Goal: Complete application form

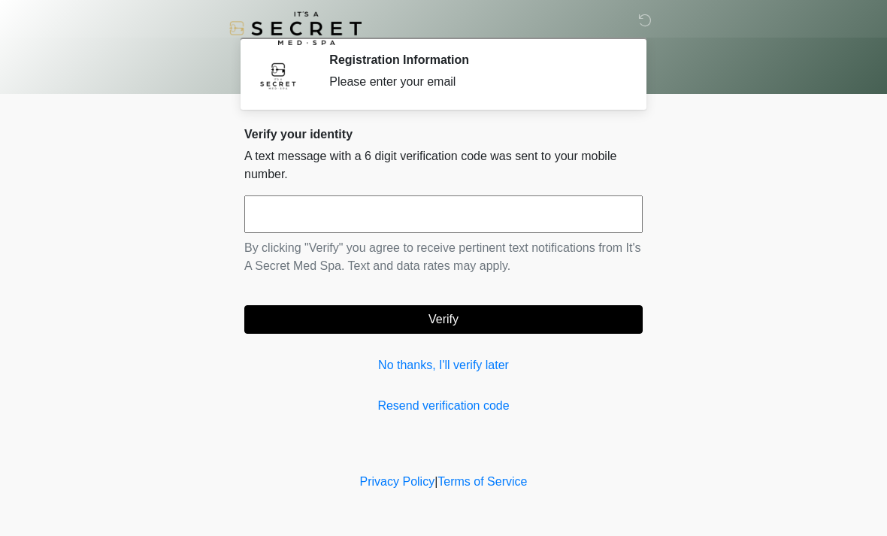
click at [549, 201] on input "text" at bounding box center [443, 214] width 398 height 38
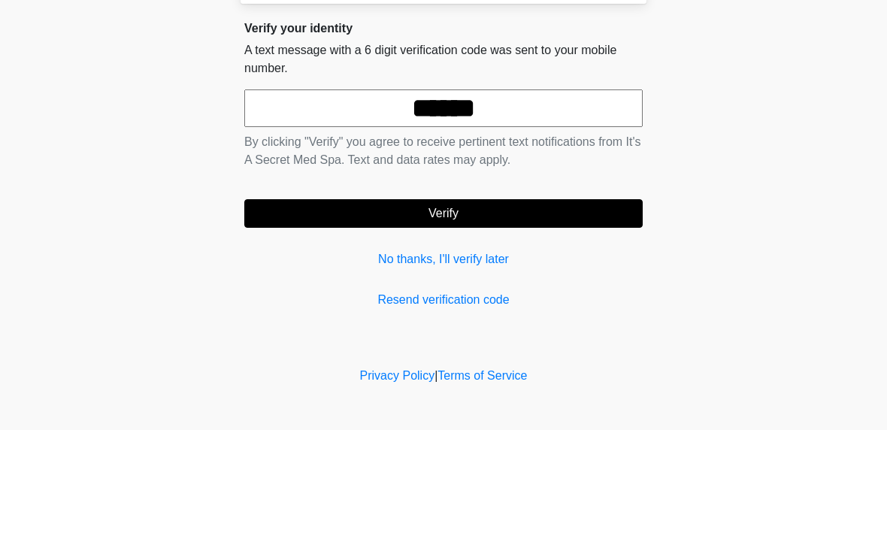
type input "******"
click at [589, 305] on button "Verify" at bounding box center [443, 319] width 398 height 29
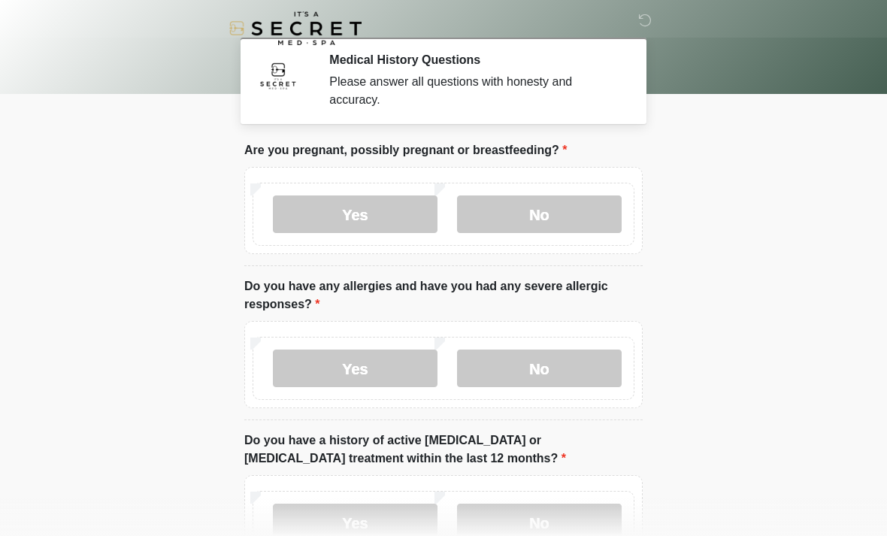
click at [577, 213] on label "No" at bounding box center [539, 214] width 165 height 38
click at [593, 372] on label "No" at bounding box center [539, 368] width 165 height 38
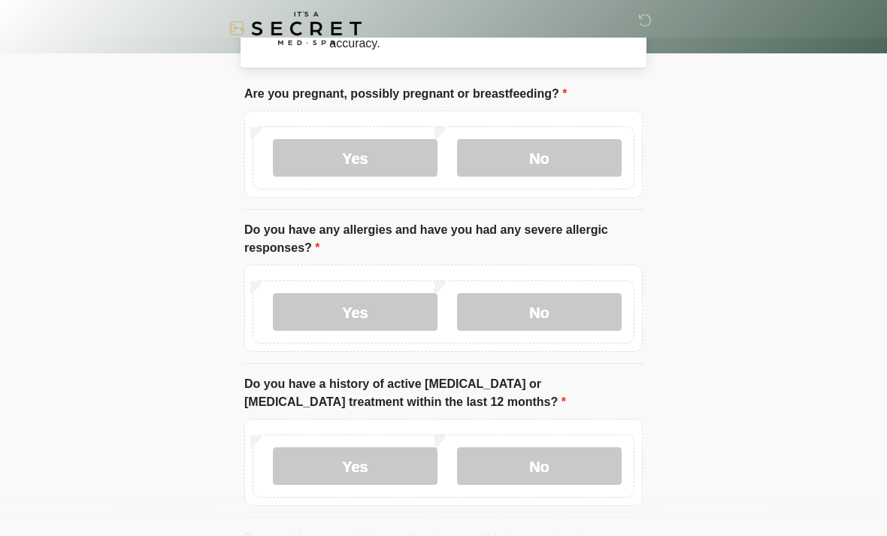
scroll to position [70, 0]
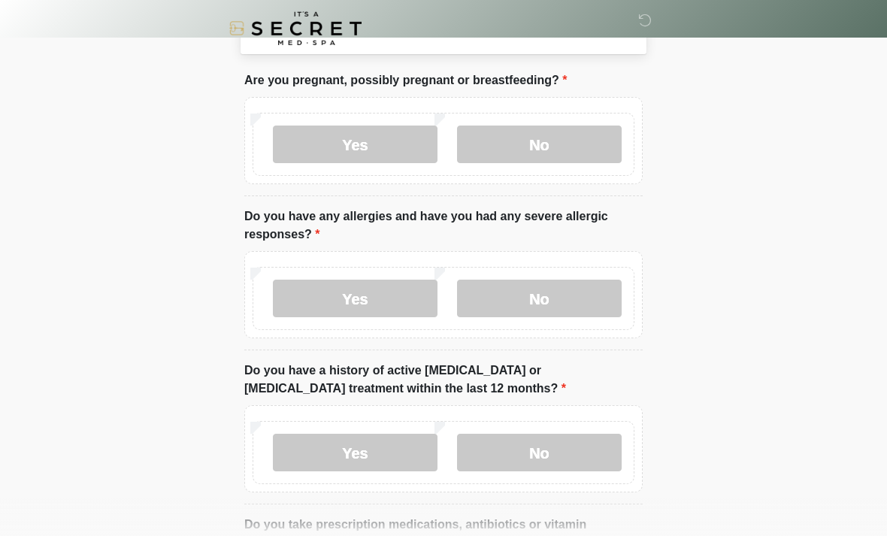
click at [603, 462] on label "No" at bounding box center [539, 453] width 165 height 38
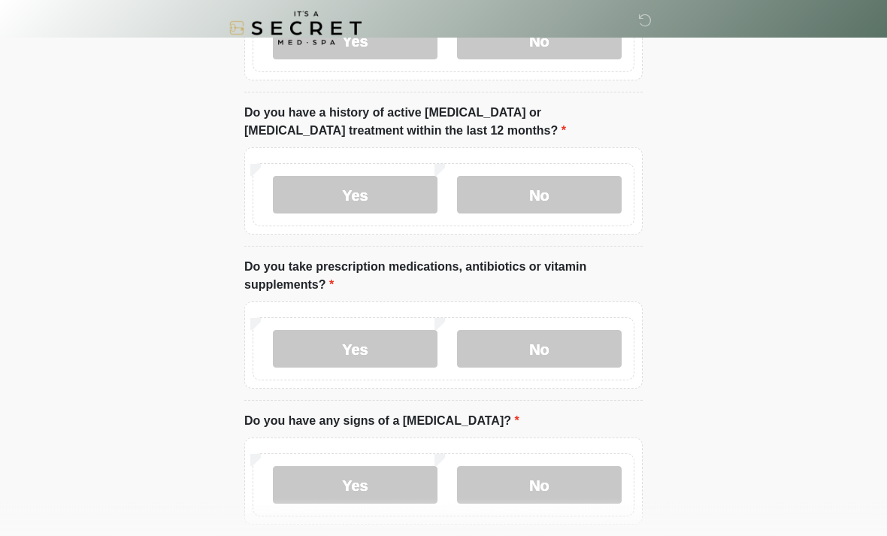
click at [565, 366] on label "No" at bounding box center [539, 350] width 165 height 38
click at [584, 495] on label "No" at bounding box center [539, 485] width 165 height 38
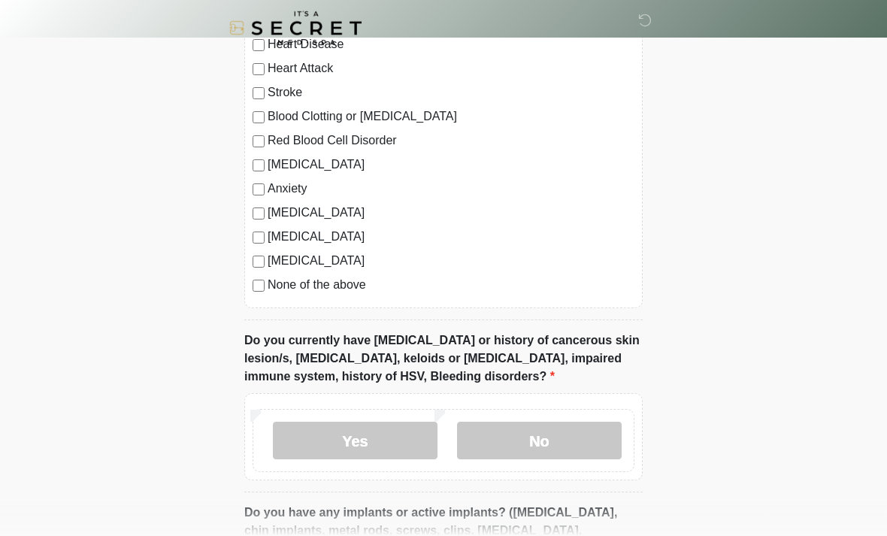
scroll to position [915, 0]
click at [251, 301] on div "[MEDICAL_DATA] Heart Disease Heart Attack Stroke Blood Clotting or [MEDICAL_DAT…" at bounding box center [443, 156] width 398 height 305
click at [576, 443] on label "No" at bounding box center [539, 441] width 165 height 38
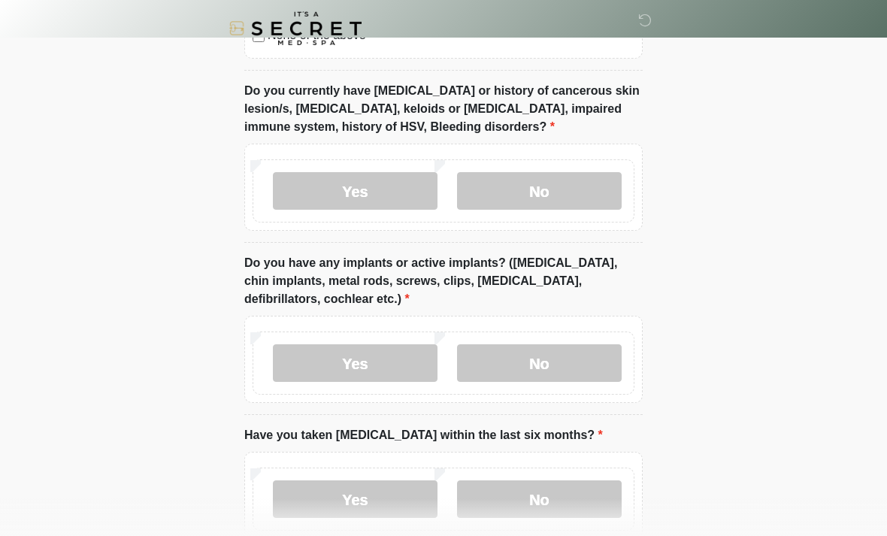
scroll to position [1165, 0]
click at [587, 366] on label "No" at bounding box center [539, 363] width 165 height 38
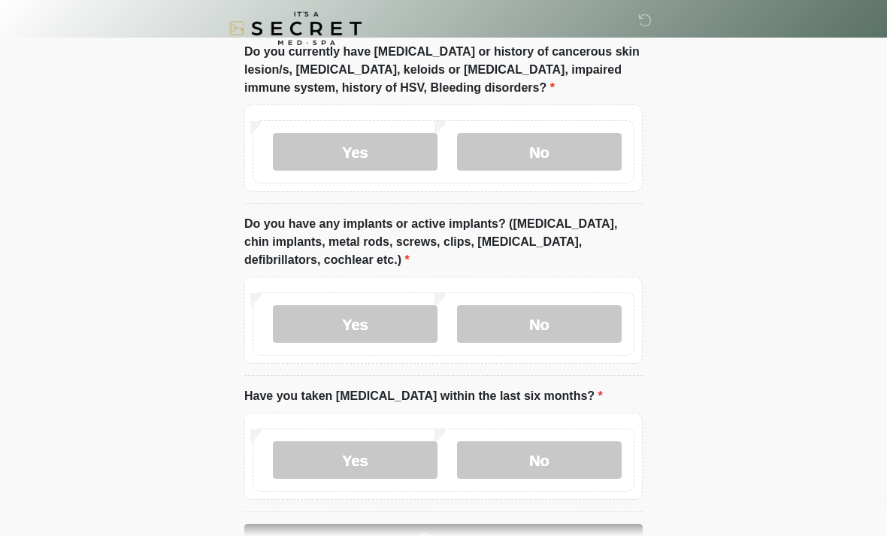
scroll to position [1251, 0]
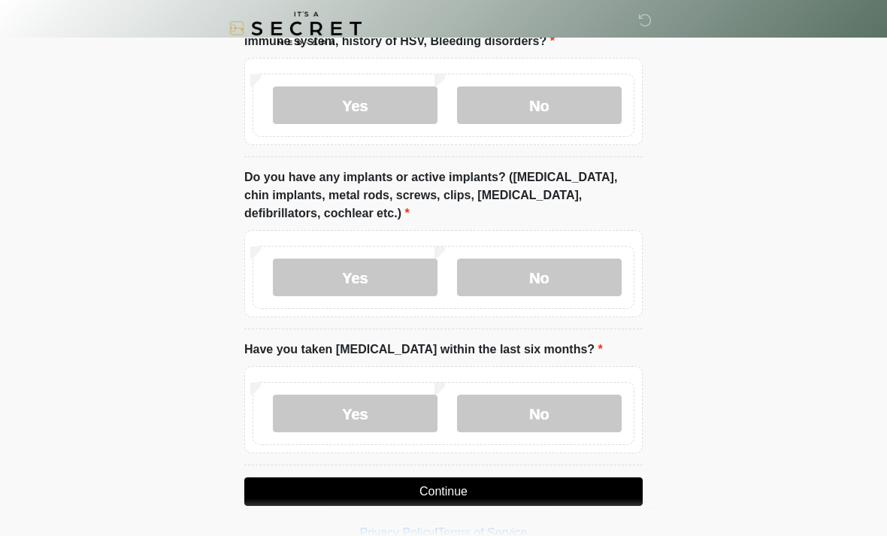
click at [587, 400] on label "No" at bounding box center [539, 414] width 165 height 38
click at [594, 493] on button "Continue" at bounding box center [443, 491] width 398 height 29
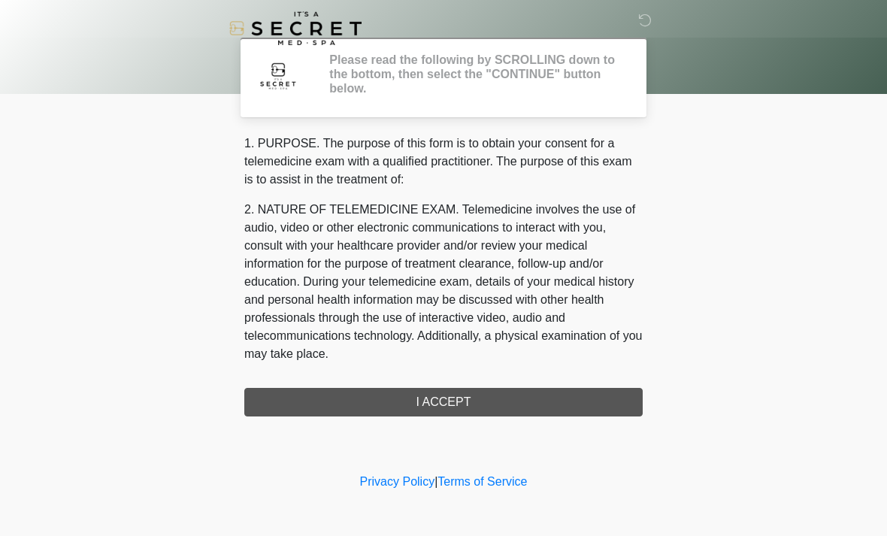
scroll to position [0, 0]
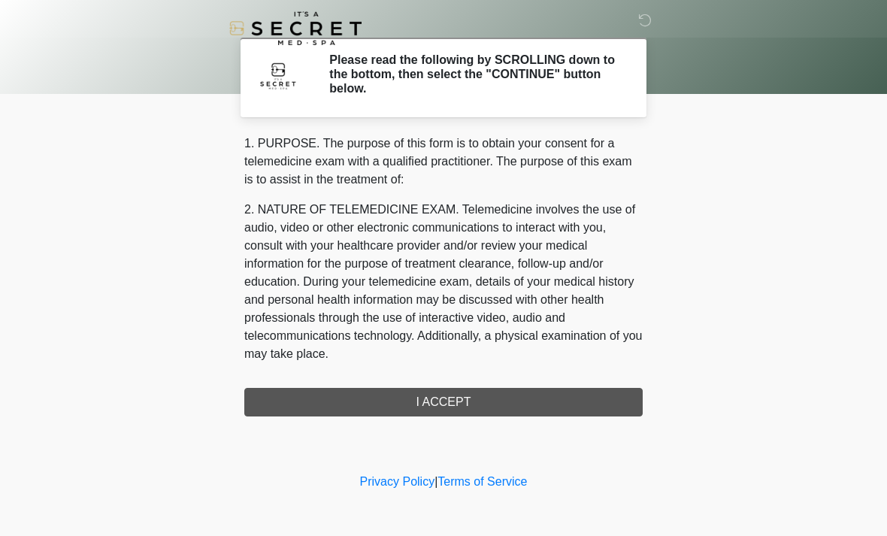
click at [591, 404] on div "1. PURPOSE. The purpose of this form is to obtain your consent for a telemedici…" at bounding box center [443, 276] width 398 height 282
click at [525, 399] on div "1. PURPOSE. The purpose of this form is to obtain your consent for a telemedici…" at bounding box center [443, 276] width 398 height 282
click at [482, 398] on div "1. PURPOSE. The purpose of this form is to obtain your consent for a telemedici…" at bounding box center [443, 276] width 398 height 282
click at [455, 405] on div "1. PURPOSE. The purpose of this form is to obtain your consent for a telemedici…" at bounding box center [443, 276] width 398 height 282
click at [461, 399] on div "1. PURPOSE. The purpose of this form is to obtain your consent for a telemedici…" at bounding box center [443, 276] width 398 height 282
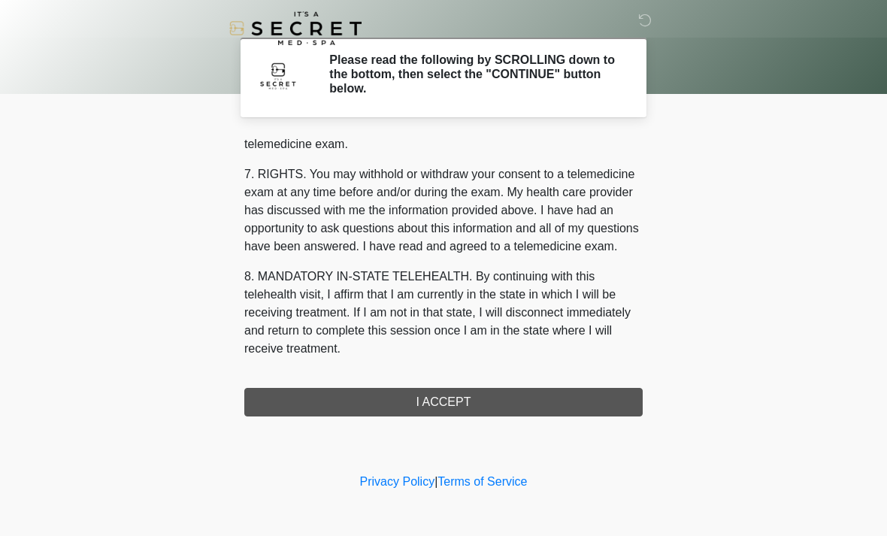
scroll to position [636, 0]
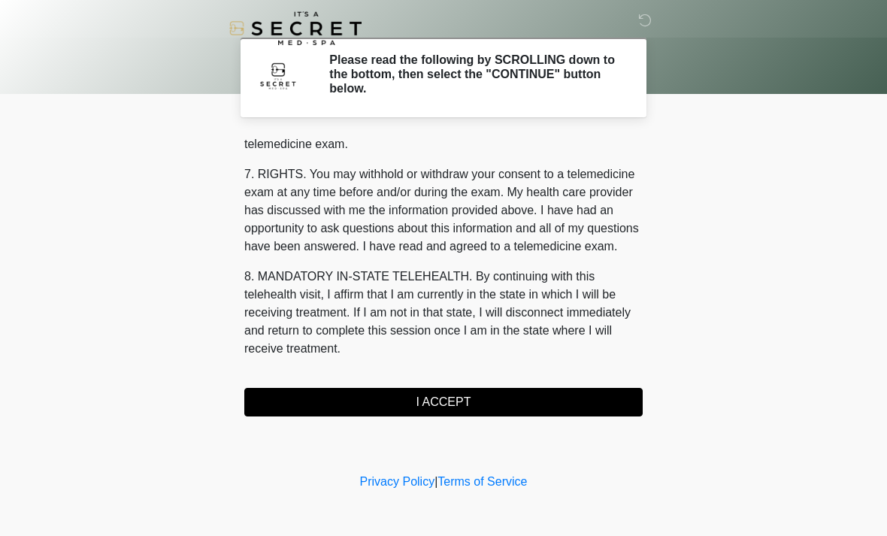
click at [507, 401] on button "I ACCEPT" at bounding box center [443, 402] width 398 height 29
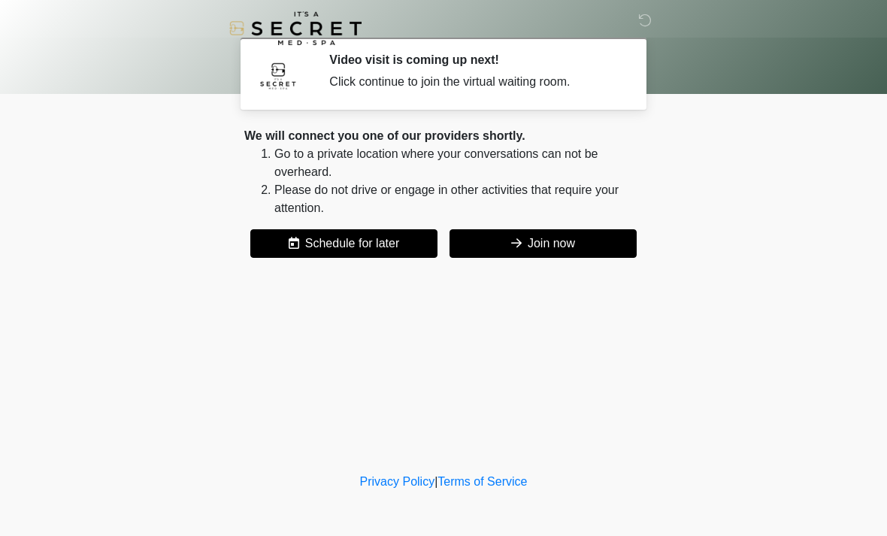
click at [602, 237] on button "Join now" at bounding box center [542, 243] width 187 height 29
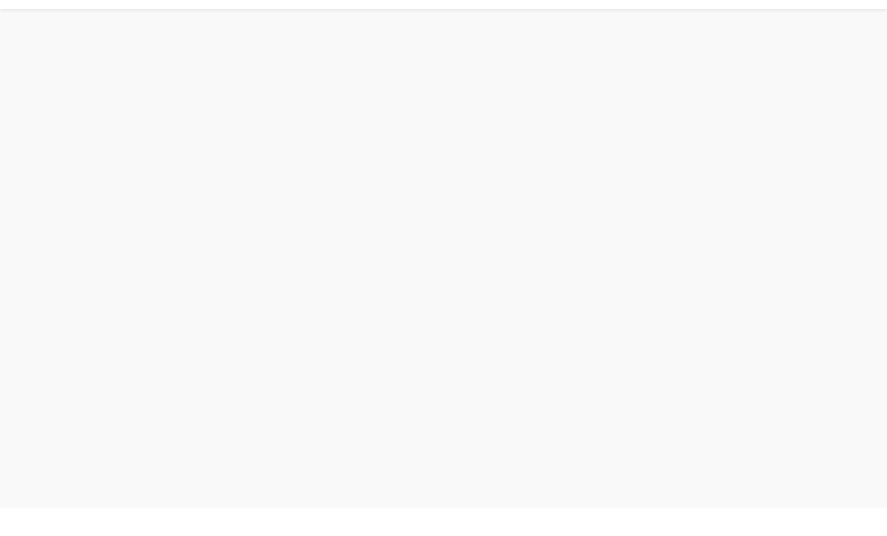
scroll to position [5, 0]
